Goal: Task Accomplishment & Management: Manage account settings

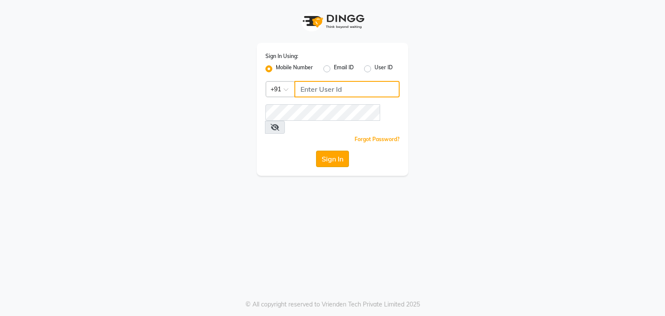
type input "9606817794"
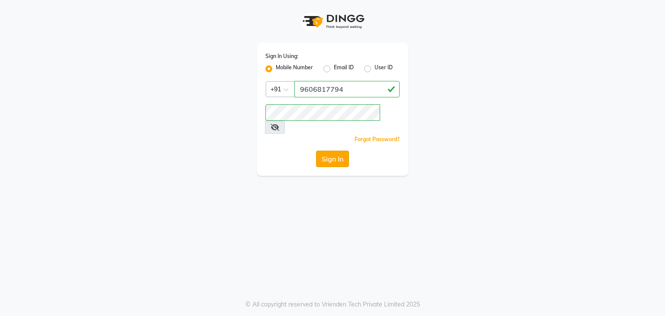
click at [335, 151] on button "Sign In" at bounding box center [332, 159] width 33 height 16
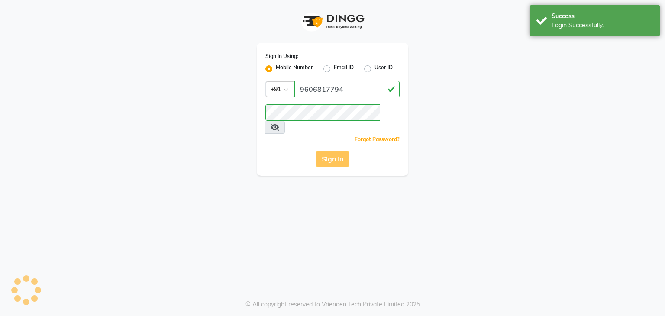
click at [335, 151] on div "Sign In" at bounding box center [332, 159] width 134 height 16
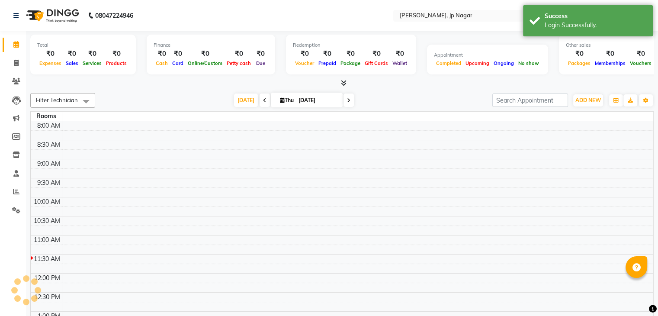
select select "en"
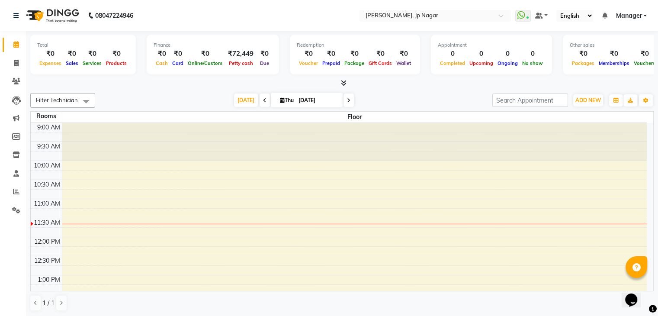
scroll to position [0, 0]
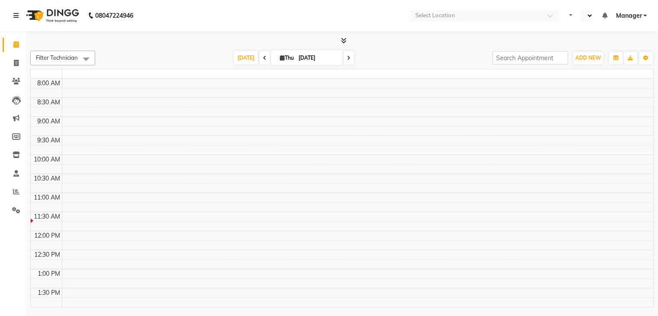
select select "en"
